Goal: Communication & Community: Answer question/provide support

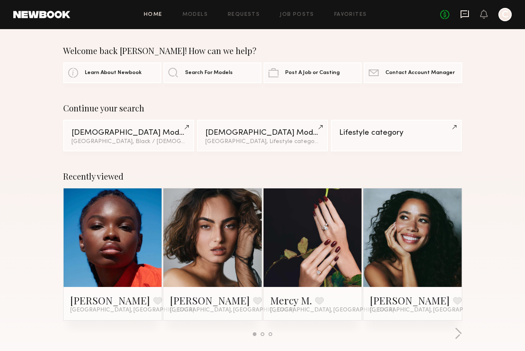
click at [465, 12] on icon at bounding box center [464, 14] width 9 height 9
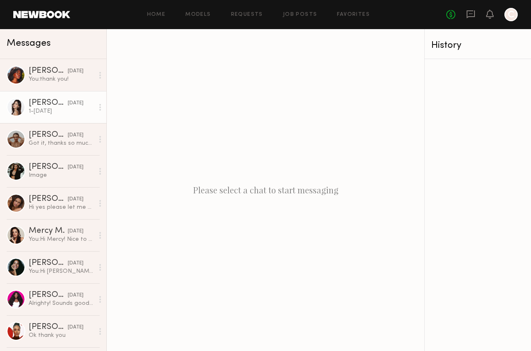
click at [76, 114] on div "1-[DATE]" at bounding box center [61, 111] width 65 height 8
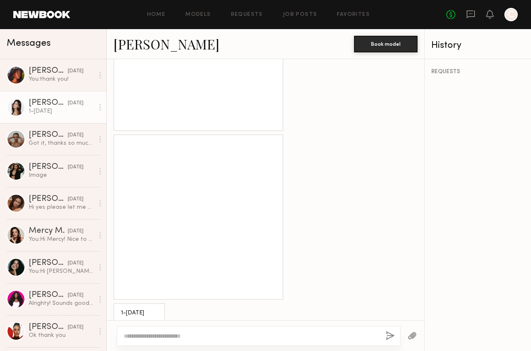
scroll to position [789, 0]
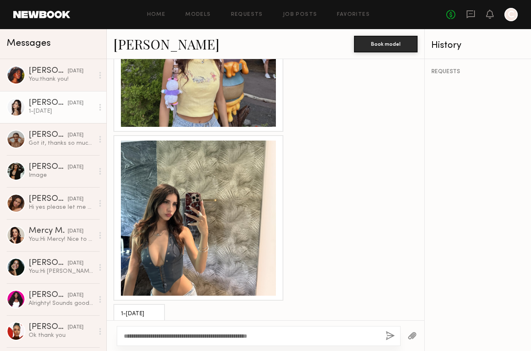
click at [268, 334] on textarea "**********" at bounding box center [251, 336] width 255 height 8
click at [327, 335] on textarea "**********" at bounding box center [251, 336] width 255 height 8
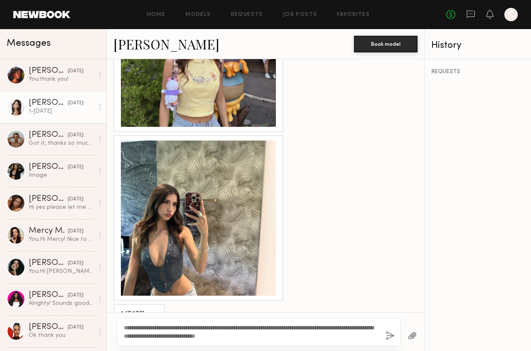
drag, startPoint x: 364, startPoint y: 336, endPoint x: 144, endPoint y: 320, distance: 220.4
click at [144, 320] on div "**********" at bounding box center [259, 332] width 284 height 28
type textarea "**********"
click at [392, 335] on button "button" at bounding box center [390, 336] width 9 height 10
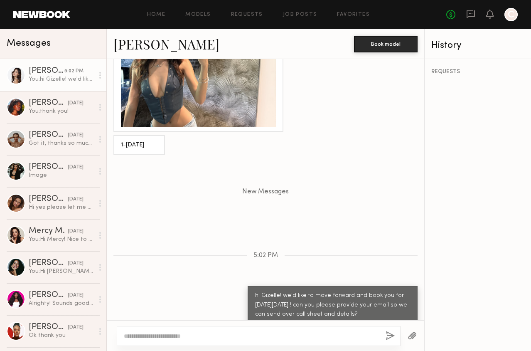
scroll to position [1010, 0]
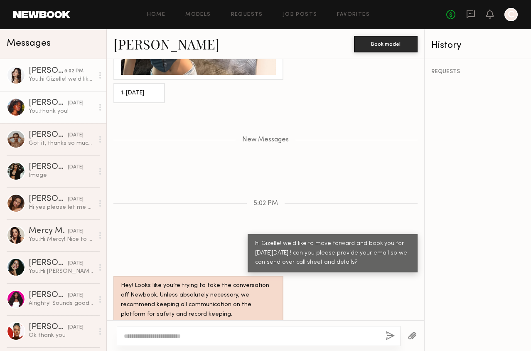
click at [69, 110] on div "You: thank you!" at bounding box center [61, 111] width 65 height 8
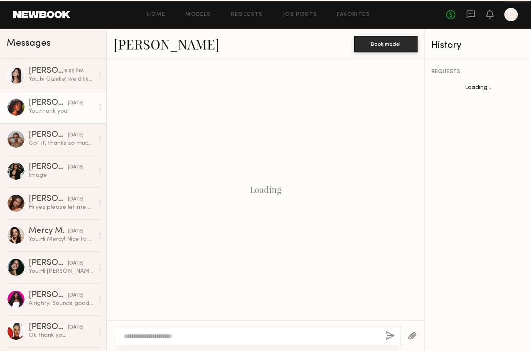
scroll to position [245, 0]
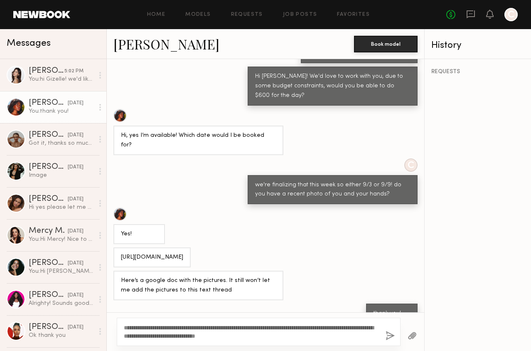
drag, startPoint x: 148, startPoint y: 327, endPoint x: 132, endPoint y: 325, distance: 16.3
click at [132, 325] on textarea "**********" at bounding box center [251, 331] width 255 height 17
type textarea "**********"
click at [389, 336] on button "button" at bounding box center [390, 336] width 9 height 10
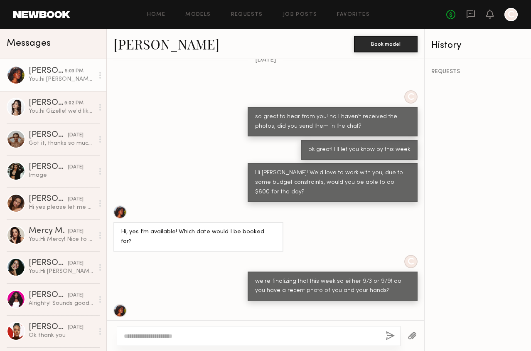
scroll to position [482, 0]
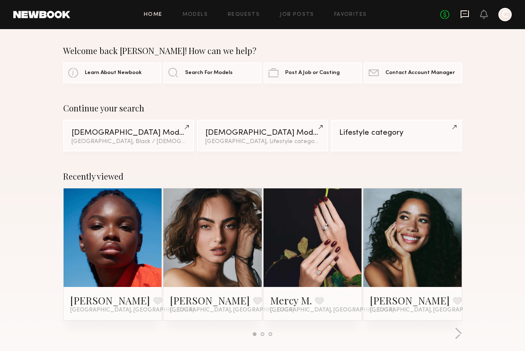
click at [463, 11] on icon at bounding box center [464, 14] width 8 height 8
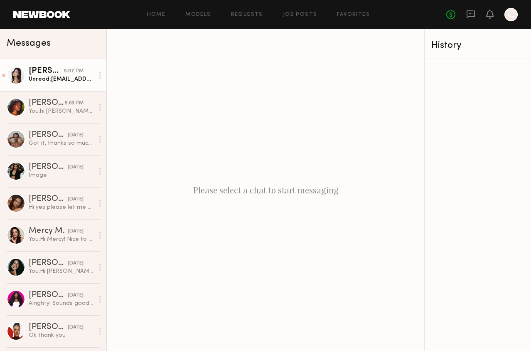
click at [72, 80] on div "Unread: Gizelle2delatorre@gmail.com" at bounding box center [61, 79] width 65 height 8
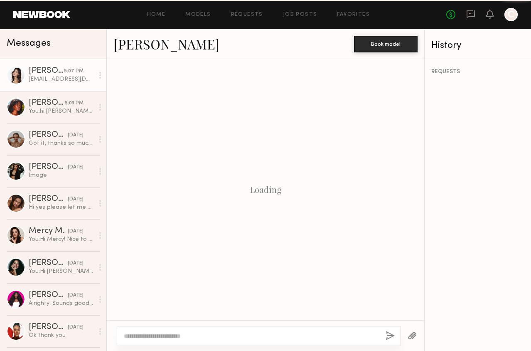
scroll to position [913, 0]
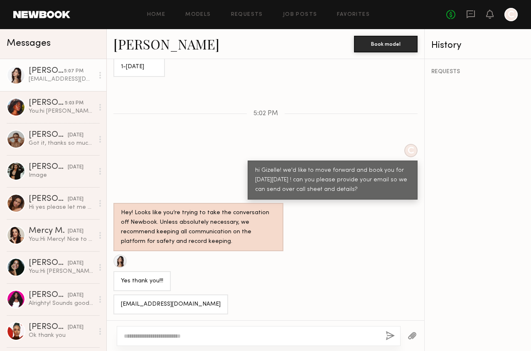
click at [227, 340] on div at bounding box center [259, 336] width 284 height 20
drag, startPoint x: 199, startPoint y: 304, endPoint x: 123, endPoint y: 304, distance: 76.5
click at [123, 304] on div "Gizelle2delatorre@gmail.com" at bounding box center [171, 305] width 100 height 10
click at [149, 336] on textarea at bounding box center [251, 336] width 255 height 8
type textarea "**********"
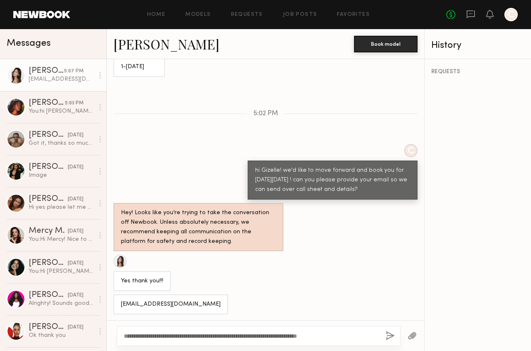
click at [391, 336] on button "button" at bounding box center [390, 336] width 9 height 10
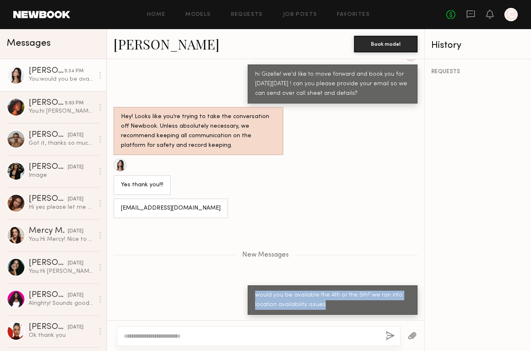
drag, startPoint x: 323, startPoint y: 307, endPoint x: 247, endPoint y: 288, distance: 78.0
click at [248, 288] on div "would you be available the 4th or the 5th? we ran into location availability is…" at bounding box center [333, 300] width 170 height 30
copy div "would you be available the 4th or the 5th? we ran into location availability is…"
click at [65, 101] on div "5:03 PM" at bounding box center [74, 103] width 19 height 8
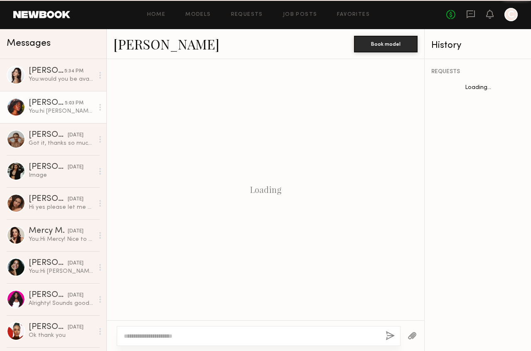
scroll to position [316, 0]
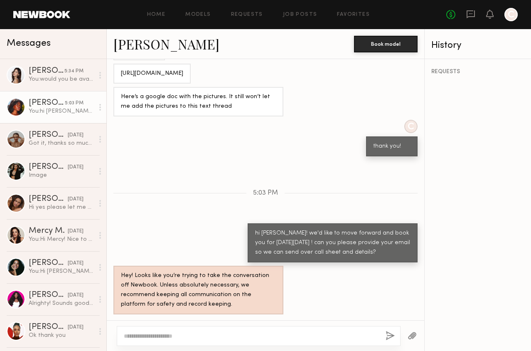
click at [164, 335] on textarea at bounding box center [251, 336] width 255 height 8
type textarea "**********"
click at [392, 331] on button "button" at bounding box center [390, 336] width 9 height 10
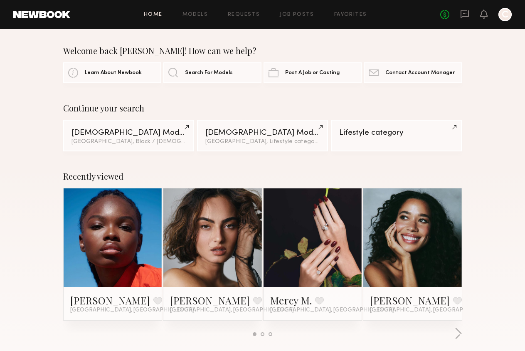
click at [470, 8] on div "No fees up to $5,000 C" at bounding box center [475, 14] width 71 height 13
click at [465, 18] on icon at bounding box center [464, 14] width 9 height 9
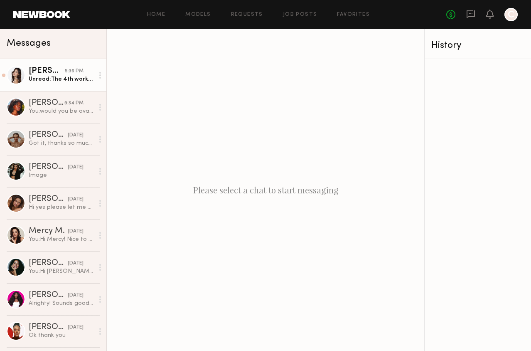
click at [70, 71] on div "5:36 PM" at bounding box center [74, 71] width 19 height 8
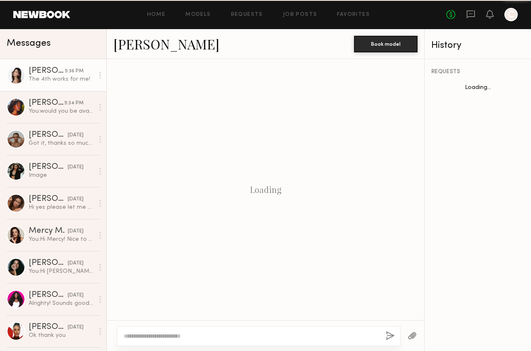
scroll to position [705, 0]
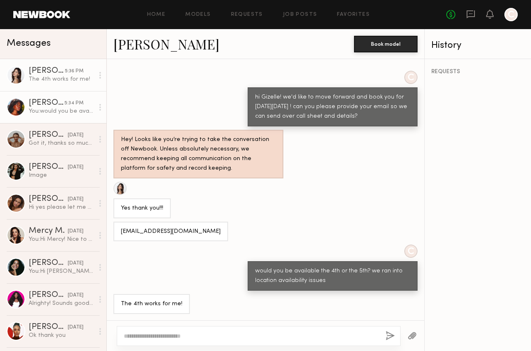
click at [68, 103] on div "5:34 PM" at bounding box center [73, 103] width 19 height 8
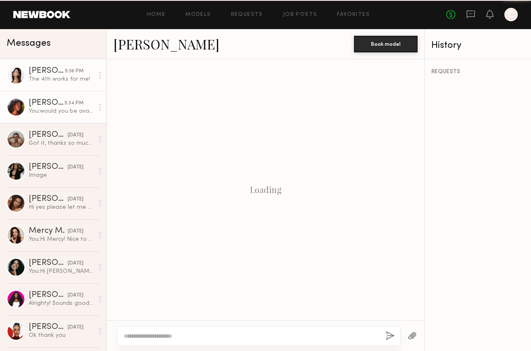
scroll to position [316, 0]
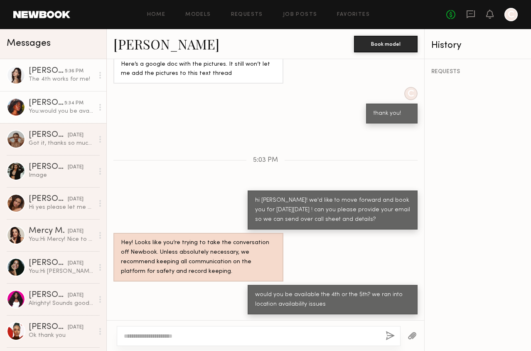
click at [50, 85] on link "Gizelle D. 5:36 PM The 4th works for me!" at bounding box center [53, 75] width 106 height 32
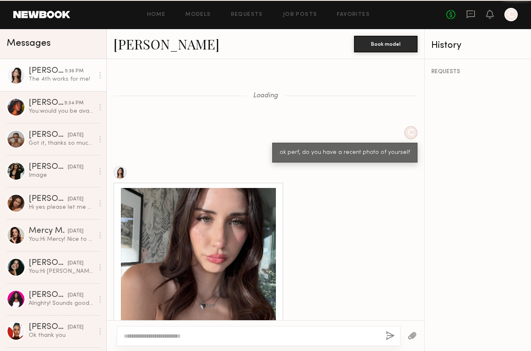
scroll to position [705, 0]
